Goal: Information Seeking & Learning: Learn about a topic

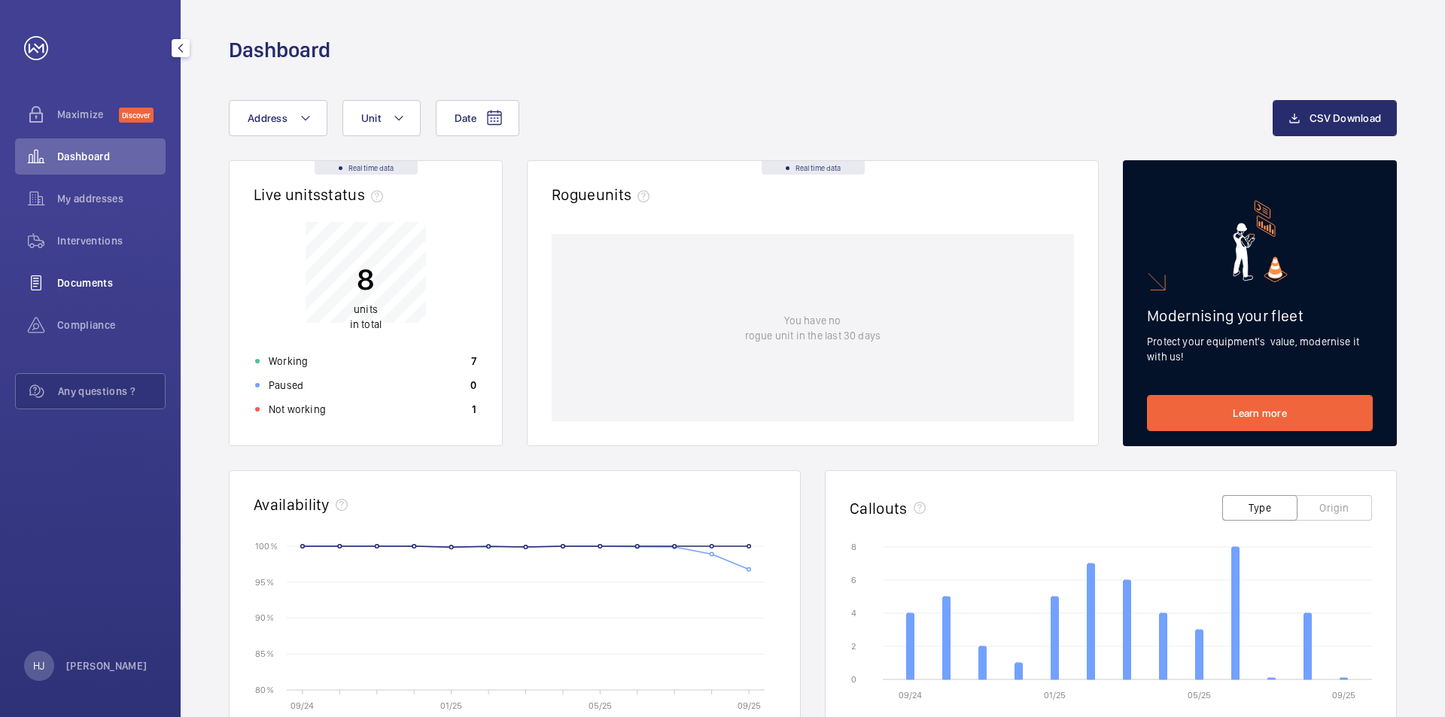
click at [117, 289] on span "Documents" at bounding box center [111, 283] width 108 height 15
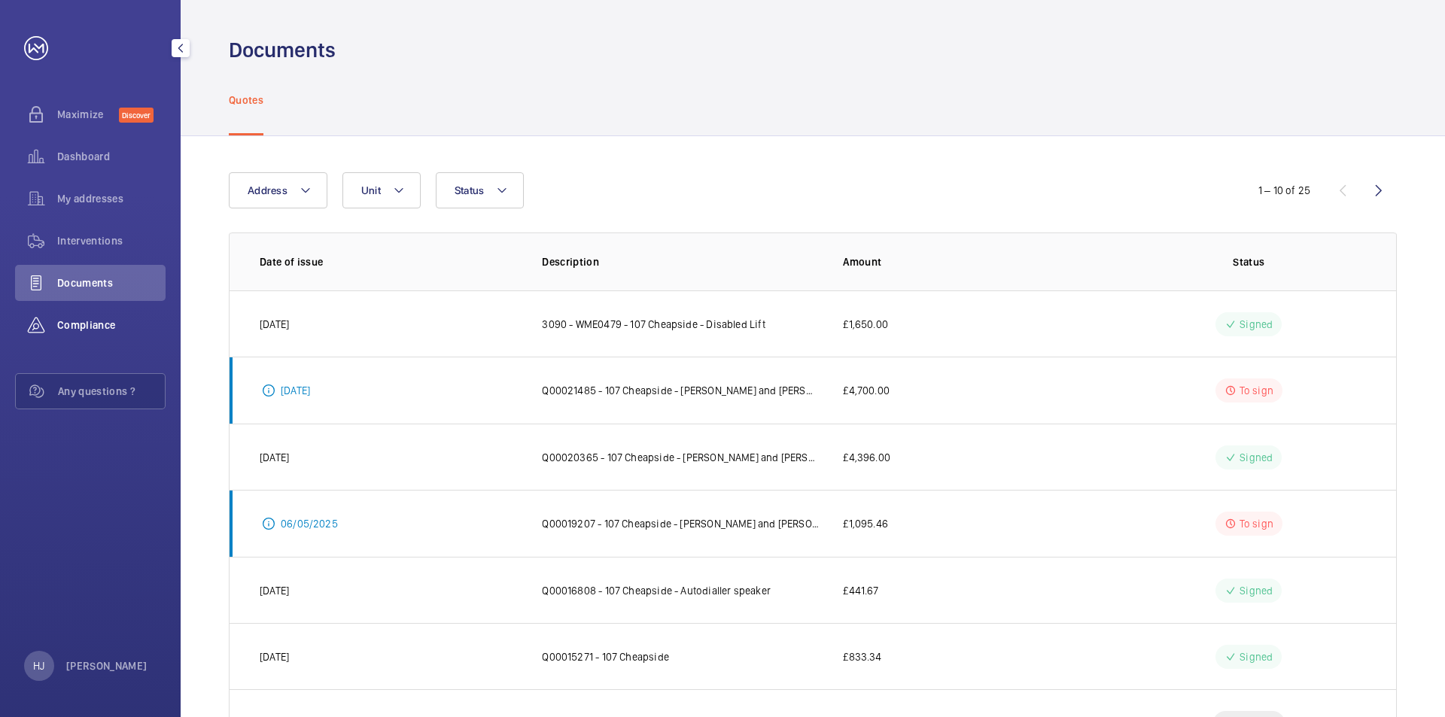
click at [91, 330] on span "Compliance" at bounding box center [111, 325] width 108 height 15
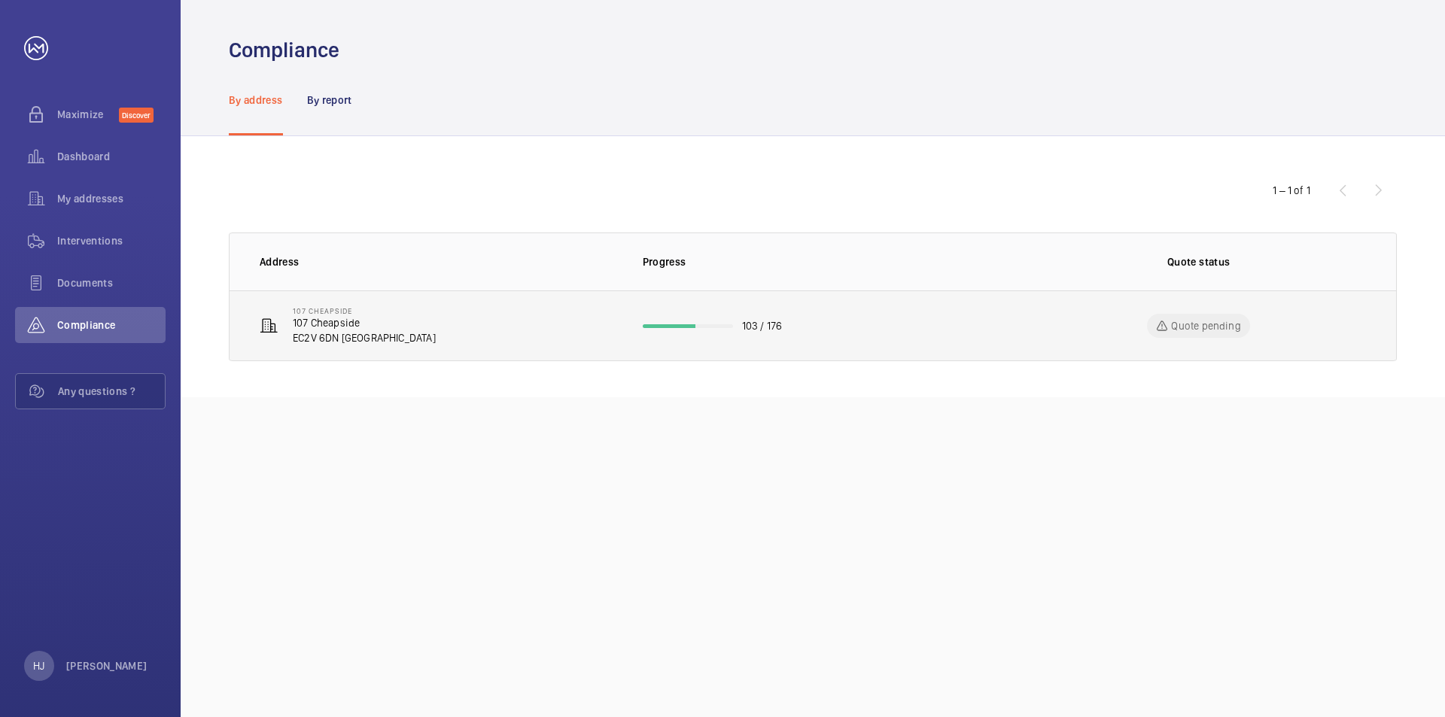
click at [325, 328] on p "107 Cheapside" at bounding box center [364, 322] width 143 height 15
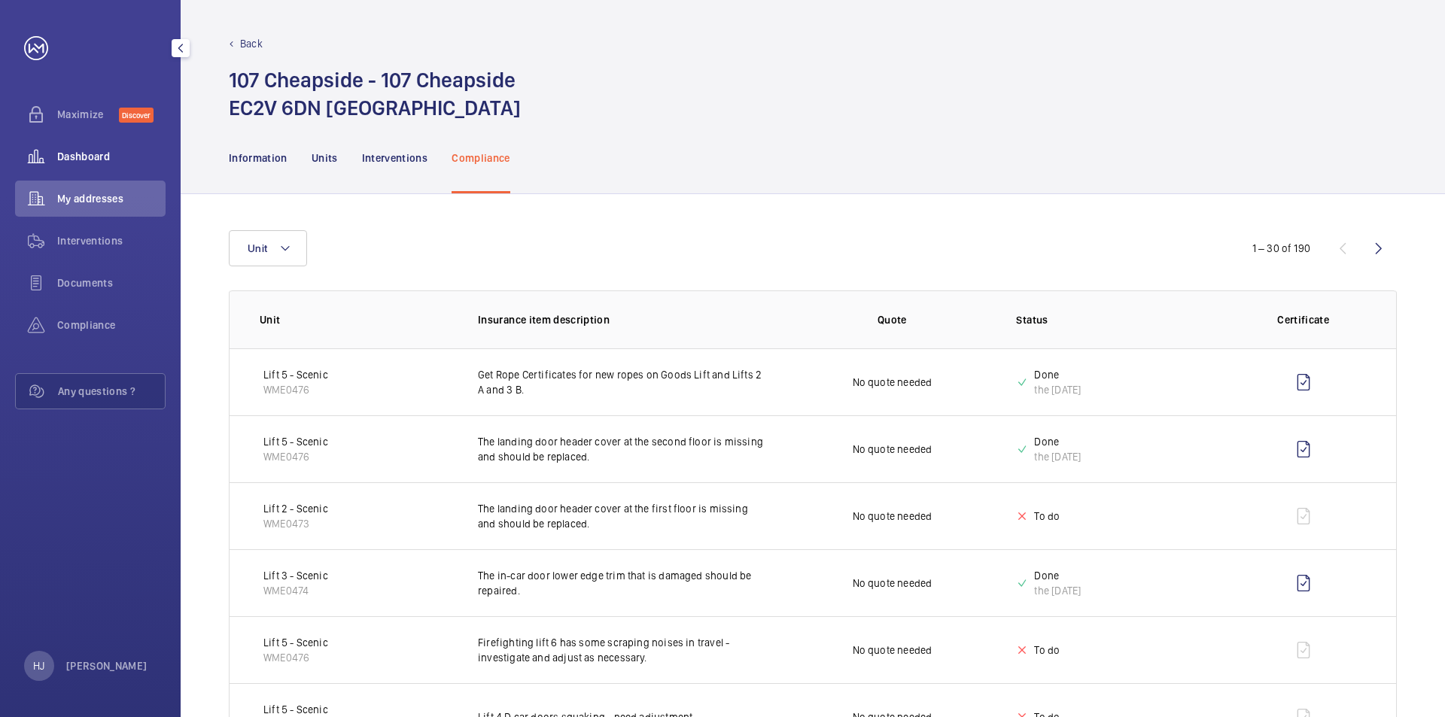
click at [78, 142] on div "Dashboard" at bounding box center [90, 157] width 151 height 36
